Goal: Task Accomplishment & Management: Manage account settings

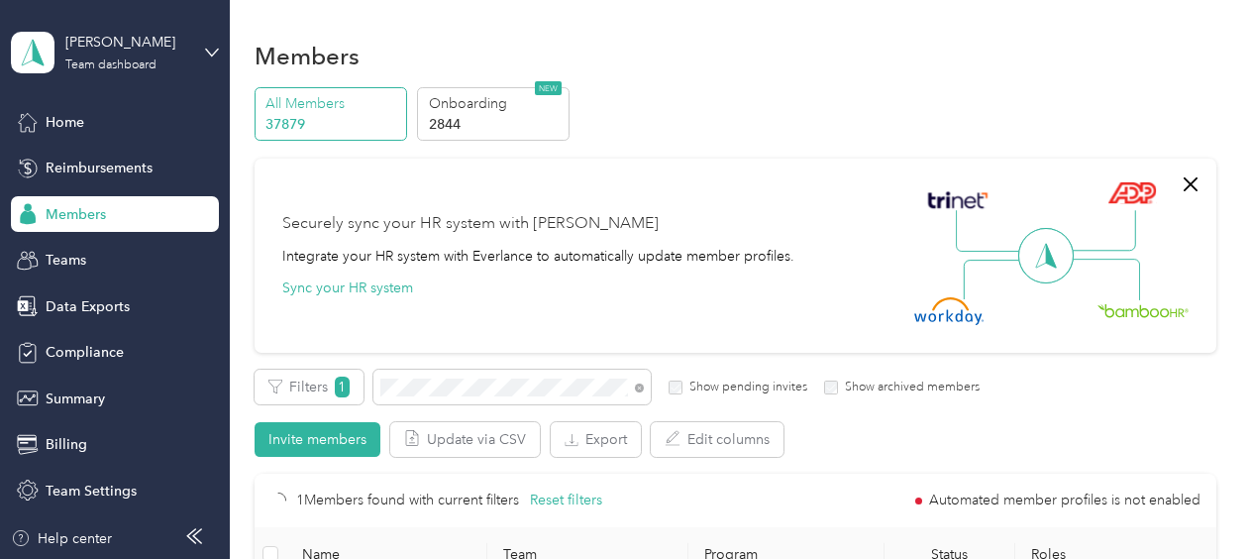
click at [97, 215] on span "Members" at bounding box center [76, 214] width 60 height 21
click at [594, 442] on button "Export" at bounding box center [596, 439] width 90 height 35
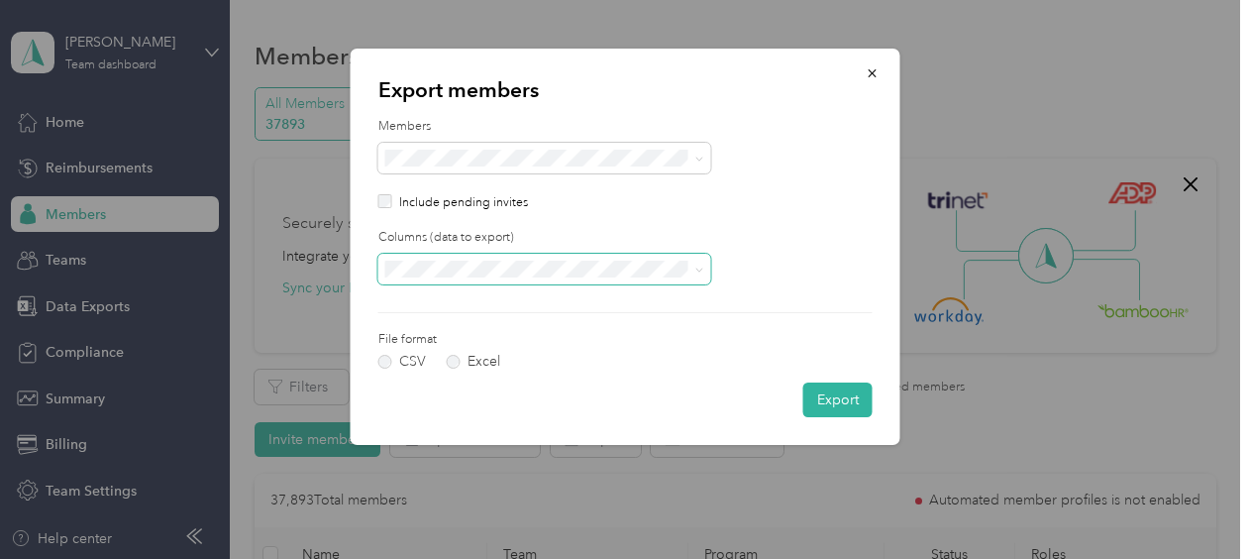
click at [696, 275] on span at bounding box center [699, 269] width 9 height 17
click at [420, 339] on li "All columns" at bounding box center [544, 331] width 333 height 35
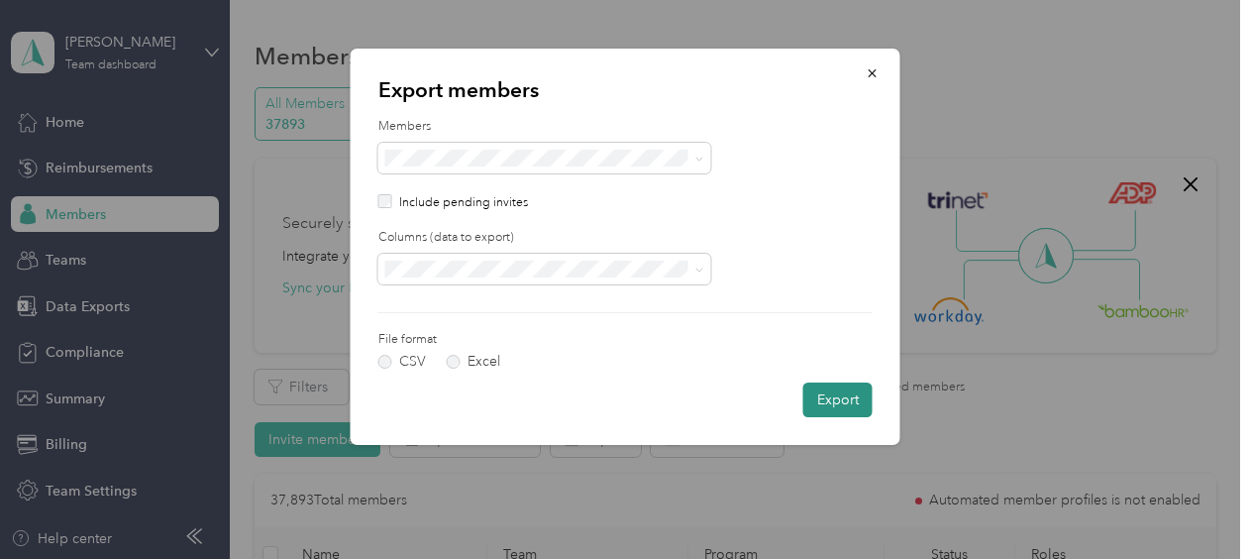
click at [844, 400] on button "Export" at bounding box center [837, 399] width 69 height 35
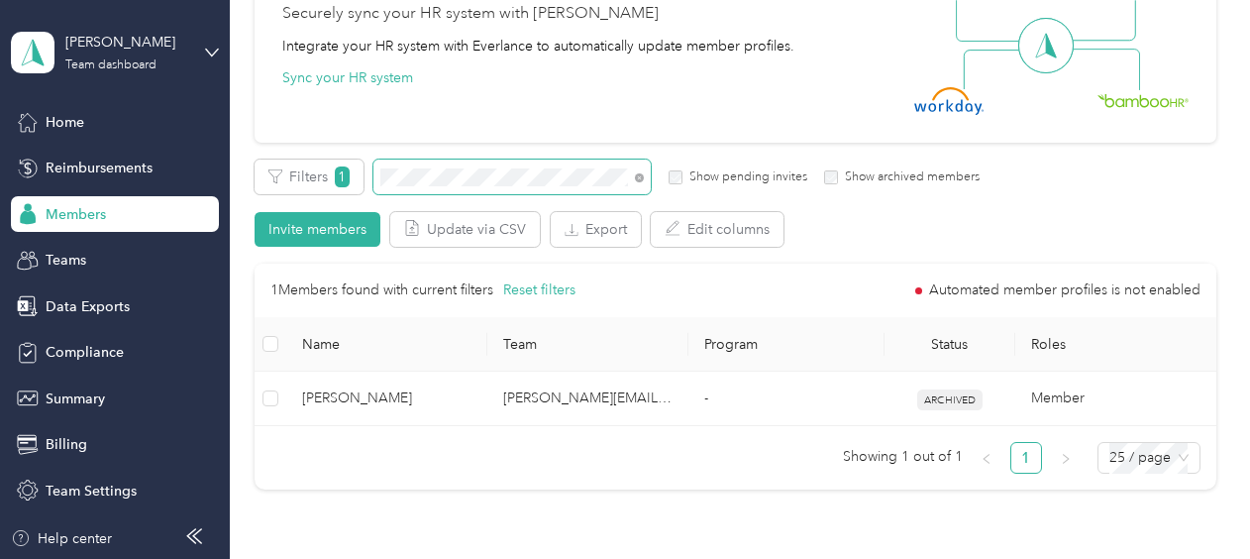
scroll to position [225, 0]
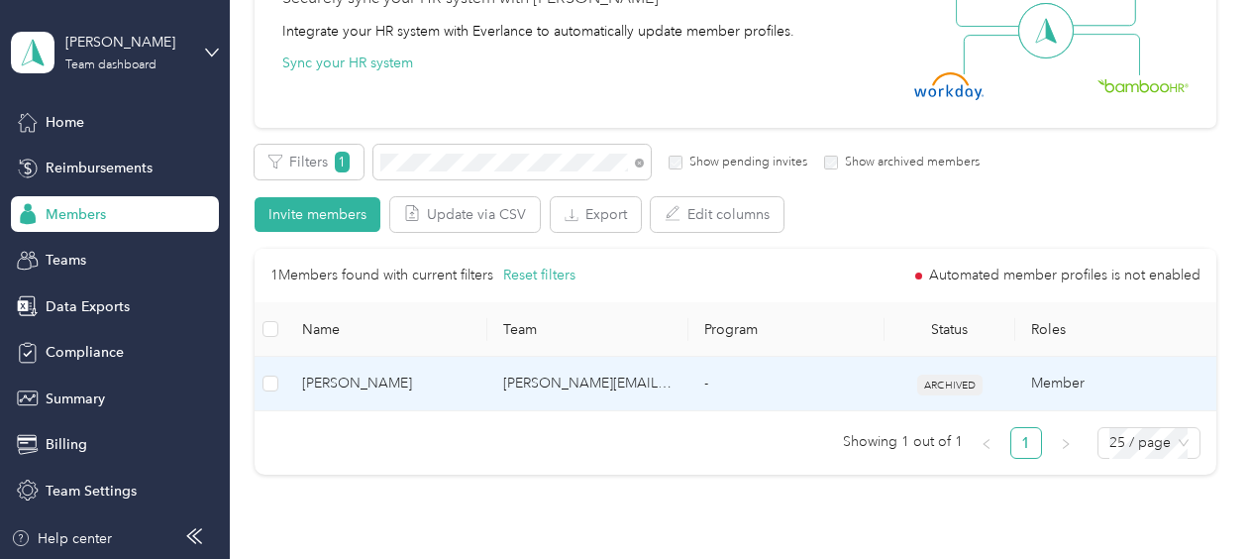
click at [470, 387] on span "[PERSON_NAME]" at bounding box center [386, 383] width 169 height 22
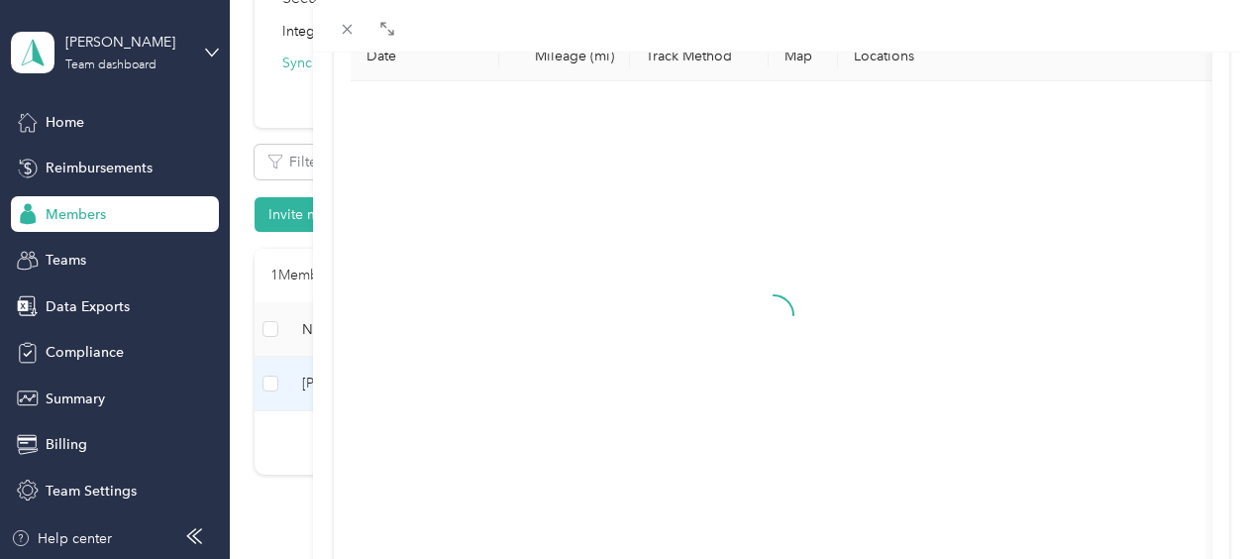
scroll to position [323, 0]
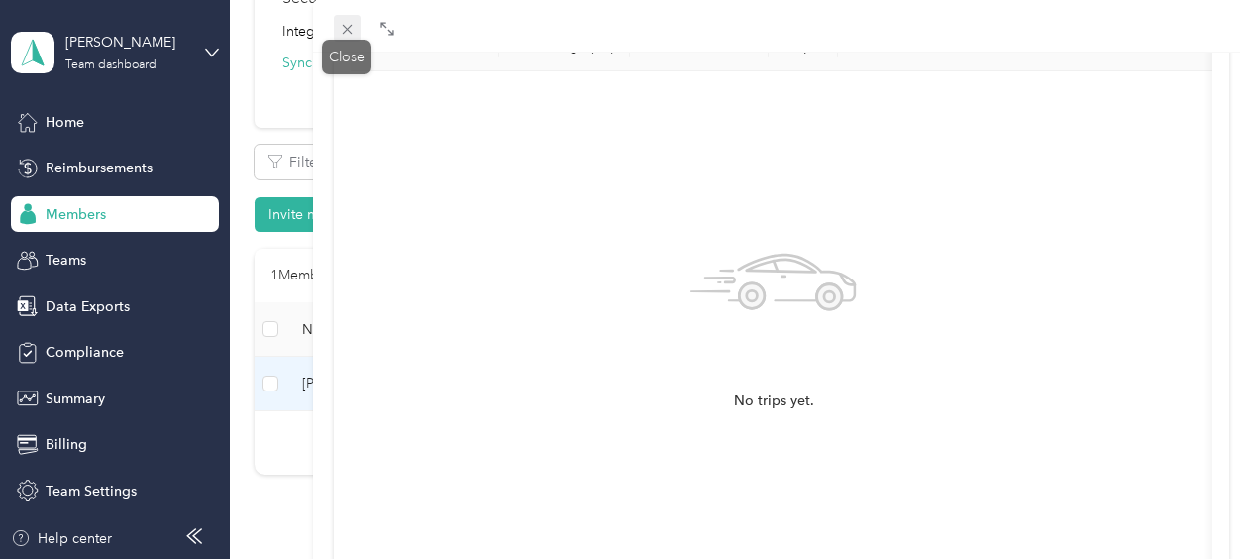
click at [347, 30] on icon at bounding box center [347, 30] width 10 height 10
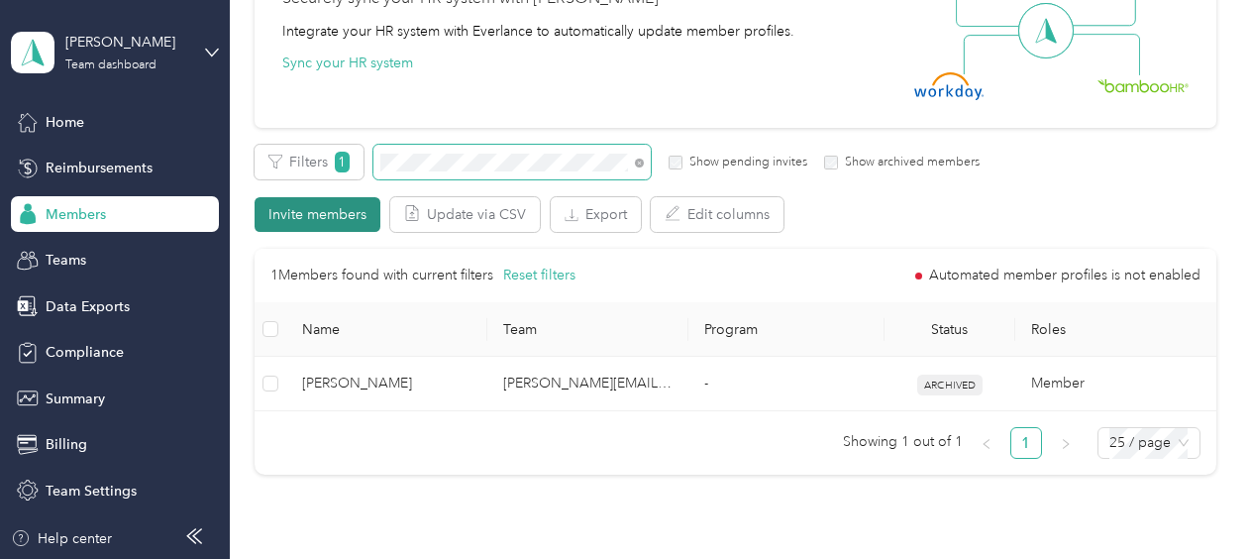
click at [353, 196] on div "Filters 1 Show pending invites Show archived members Invite members Update via …" at bounding box center [736, 188] width 962 height 87
click at [353, 197] on button "Invite members" at bounding box center [318, 214] width 126 height 35
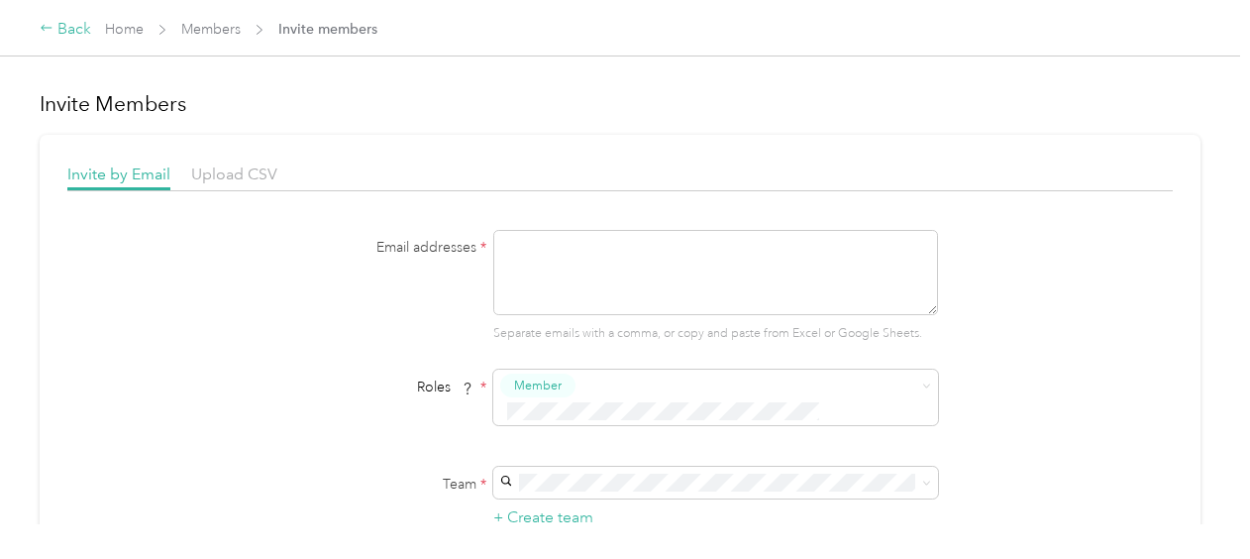
click at [75, 26] on div "Back" at bounding box center [66, 30] width 52 height 24
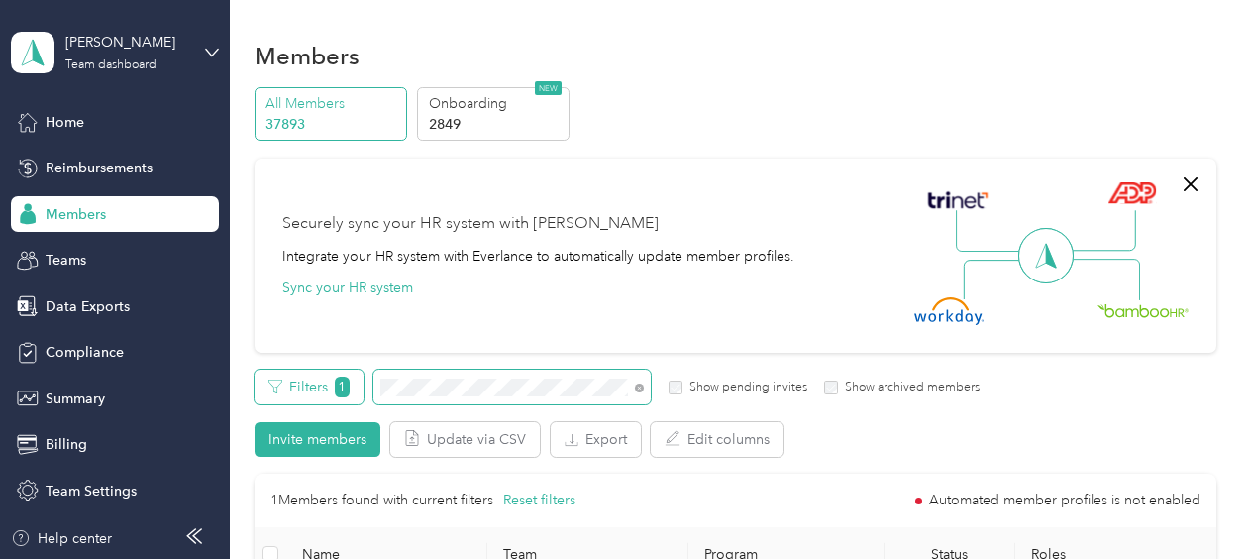
click at [355, 374] on div "Filters 1 Show pending invites Show archived members" at bounding box center [618, 387] width 726 height 35
